Goal: Navigation & Orientation: Understand site structure

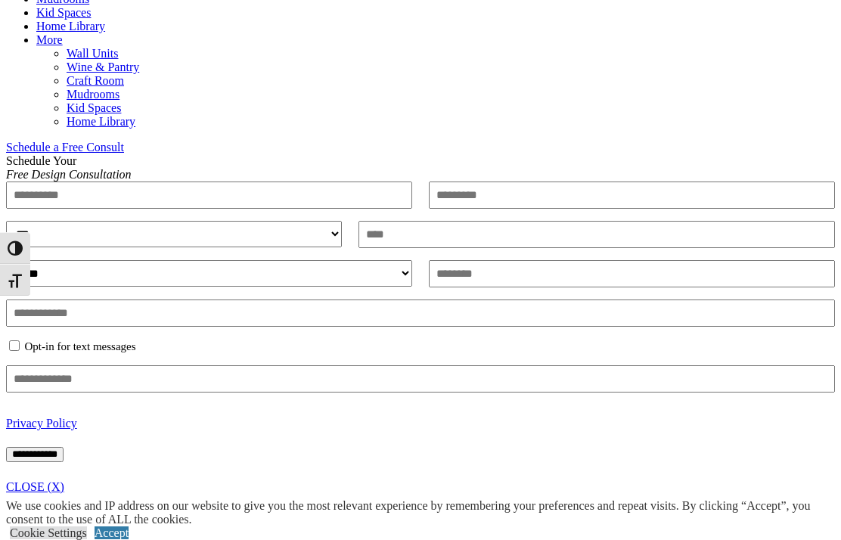
scroll to position [820, 0]
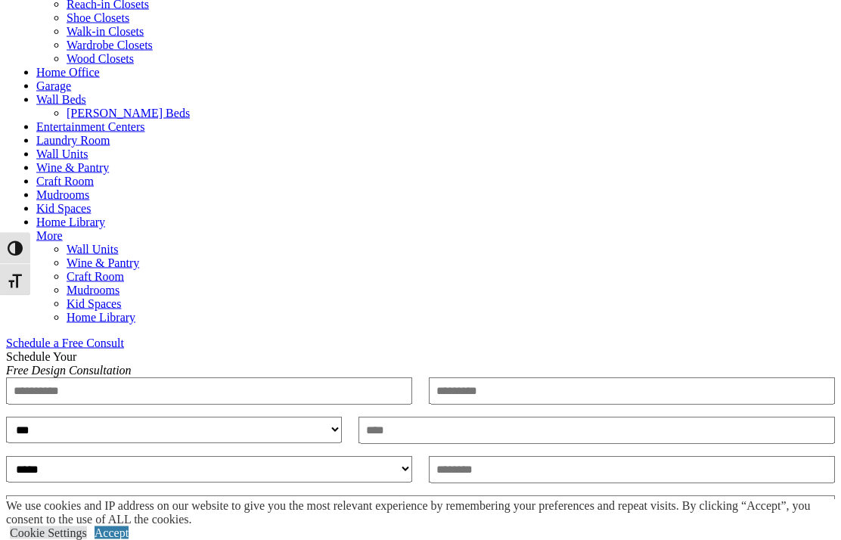
scroll to position [633, 0]
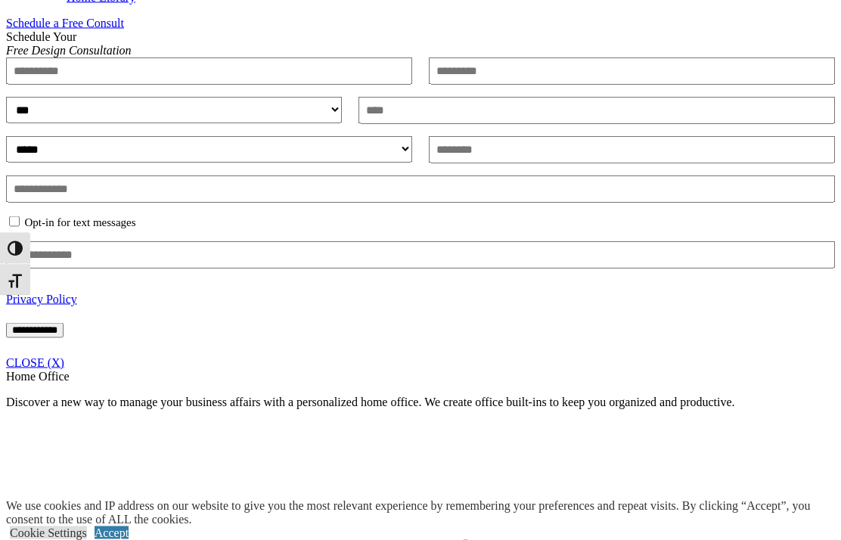
scroll to position [963, 0]
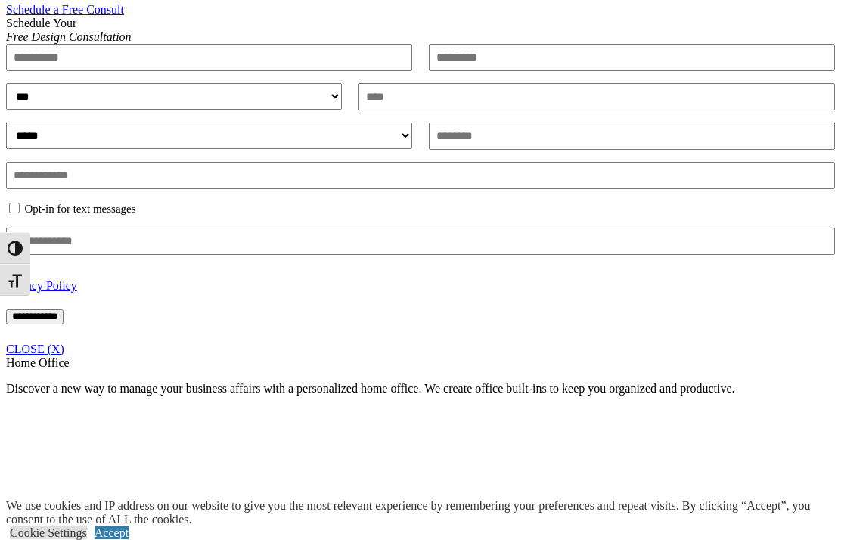
click at [64, 355] on link "CLOSE (X)" at bounding box center [35, 348] width 58 height 13
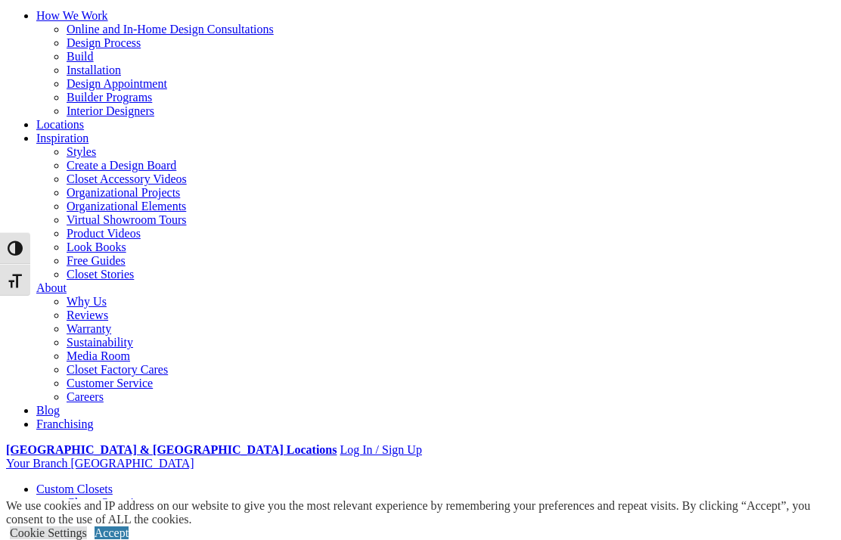
scroll to position [89, 0]
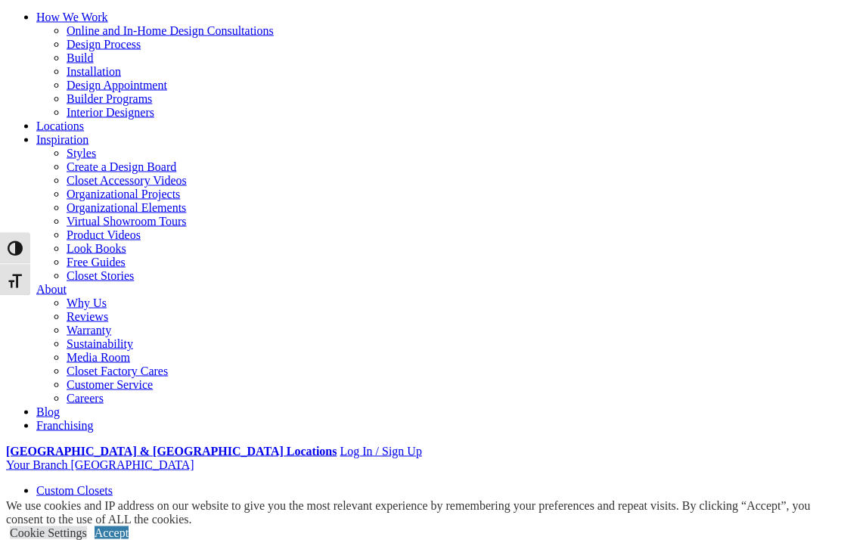
click at [784, 526] on div "Cookie Settings Accept" at bounding box center [423, 533] width 835 height 14
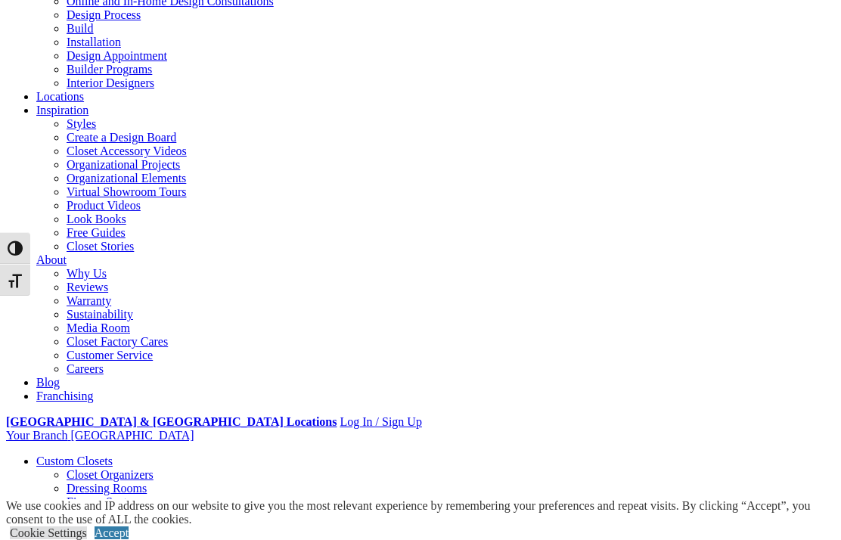
scroll to position [119, 0]
click at [129, 539] on link "Accept" at bounding box center [111, 532] width 34 height 13
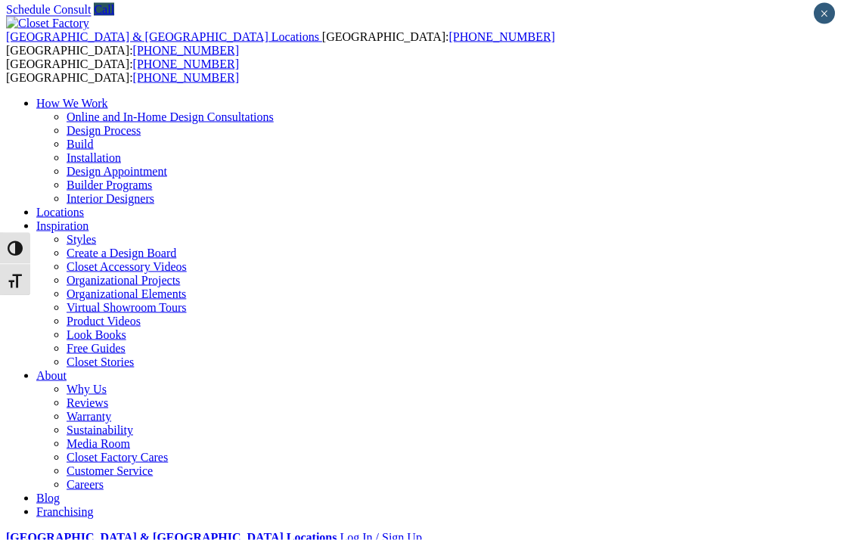
scroll to position [0, 0]
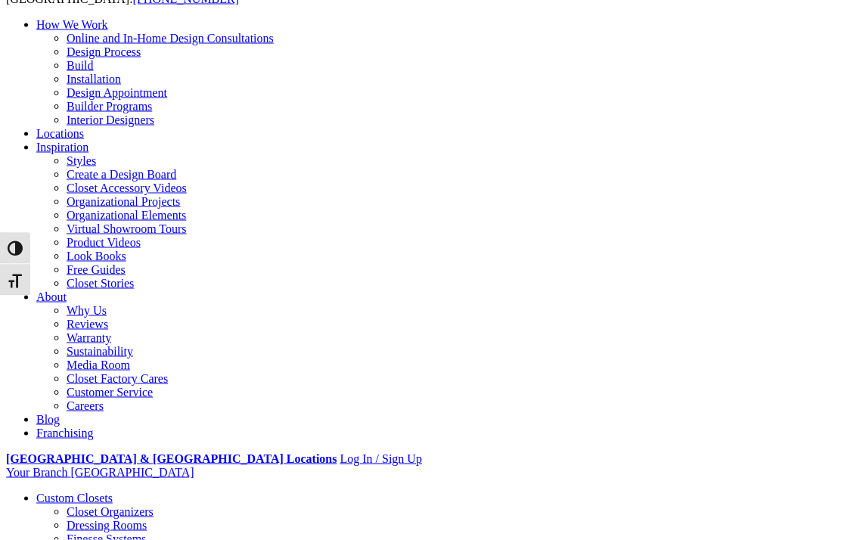
scroll to position [77, 0]
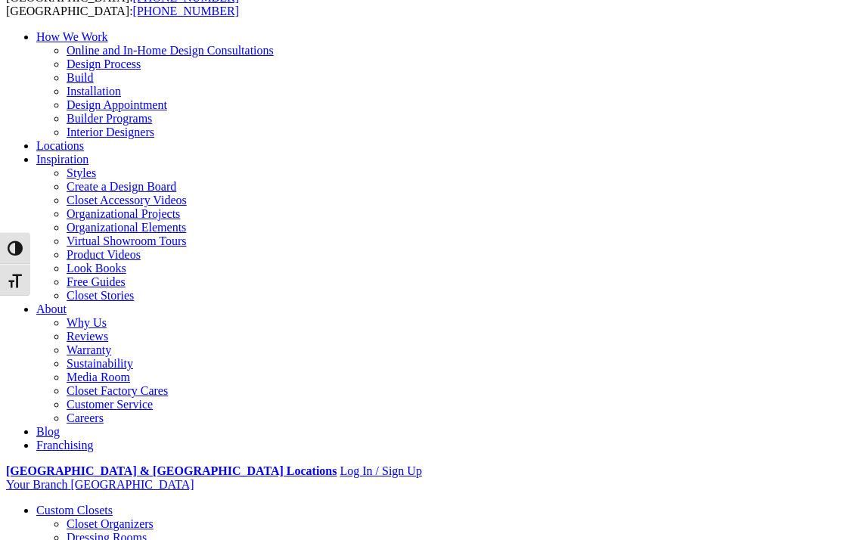
scroll to position [73, 0]
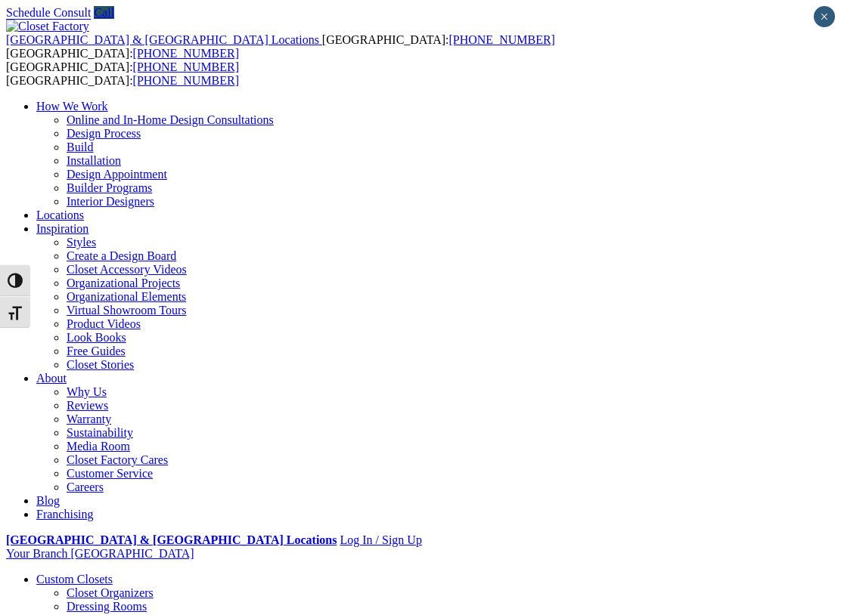
click at [94, 141] on link "Build" at bounding box center [80, 147] width 27 height 13
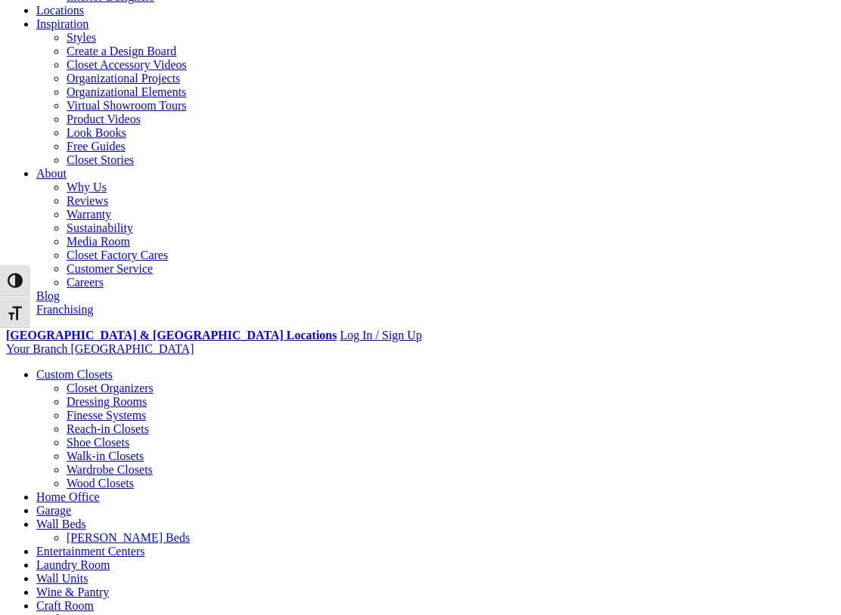
scroll to position [194, 0]
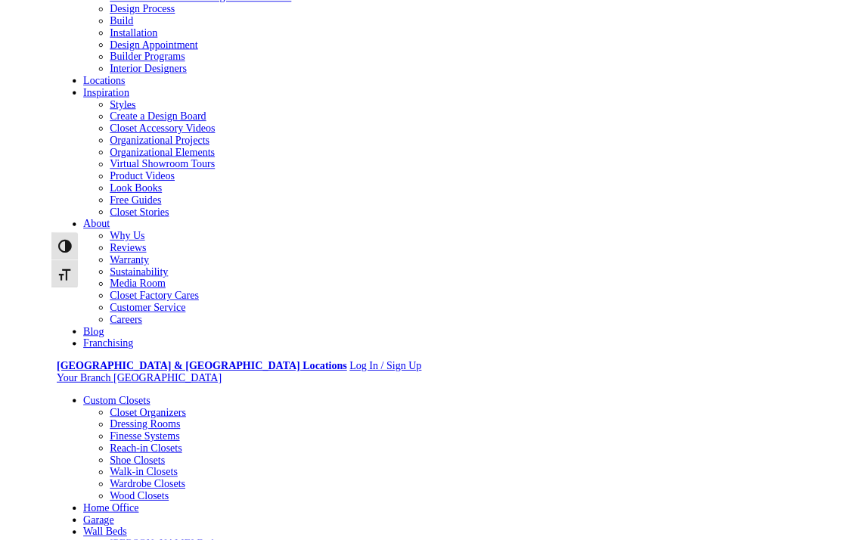
scroll to position [124, 0]
